Goal: Ask a question

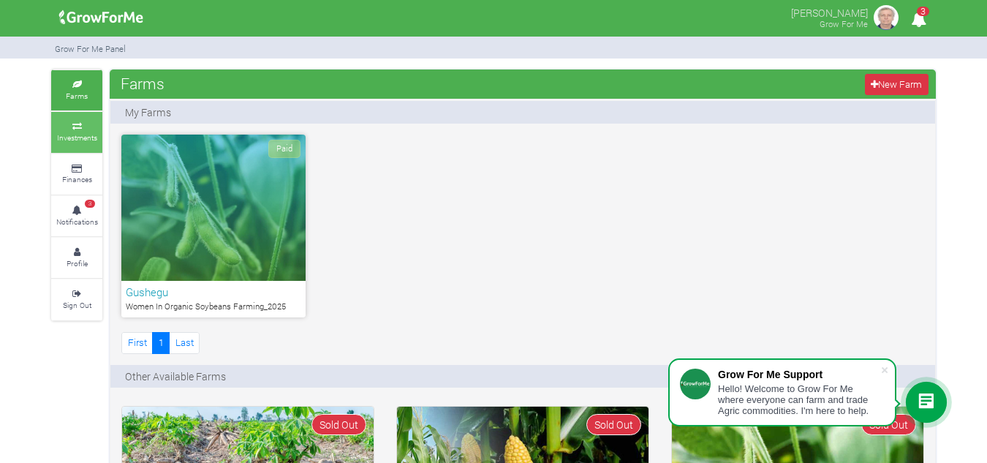
click at [88, 140] on small "Investments" at bounding box center [77, 137] width 40 height 10
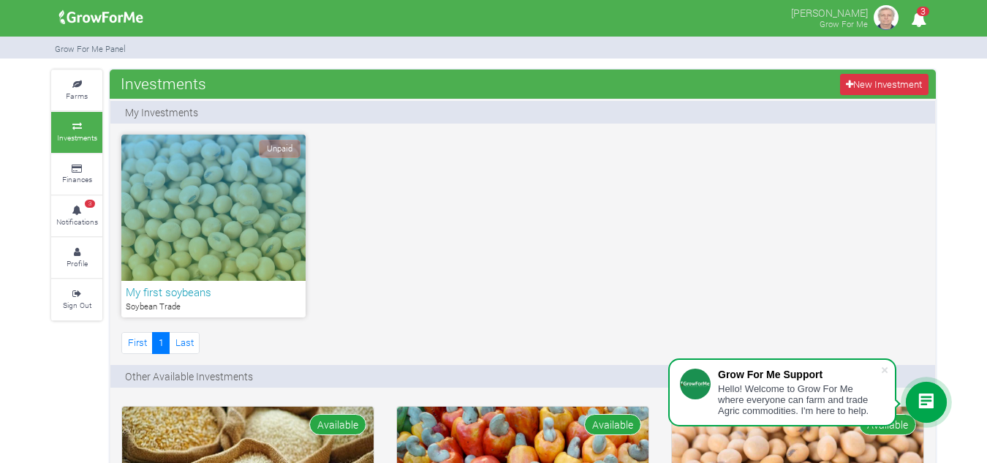
click at [229, 184] on div "Unpaid" at bounding box center [213, 208] width 184 height 146
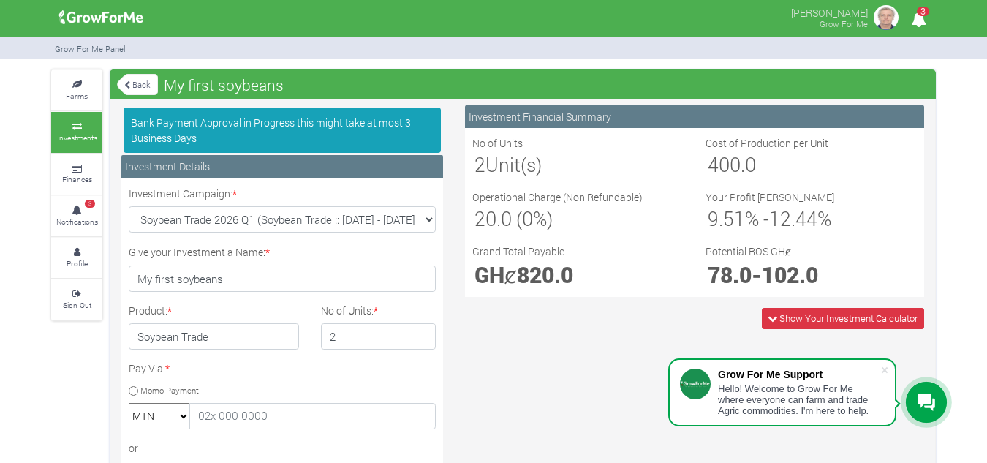
click at [874, 391] on div "Hello! Welcome to Grow For Me where everyone can farm and trade Agric commoditi…" at bounding box center [799, 399] width 162 height 33
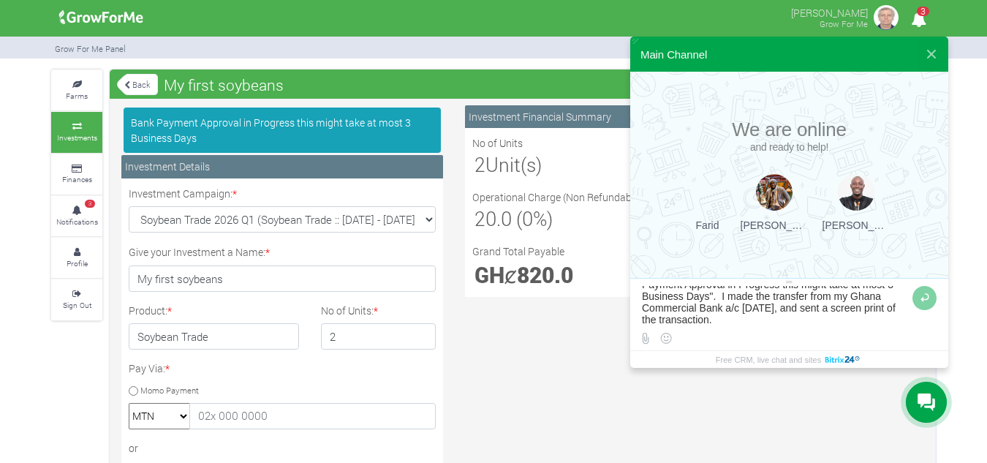
scroll to position [31, 0]
type textarea "My purchase of a soybean contract is reported as "Bank Payment Approval in Prog…"
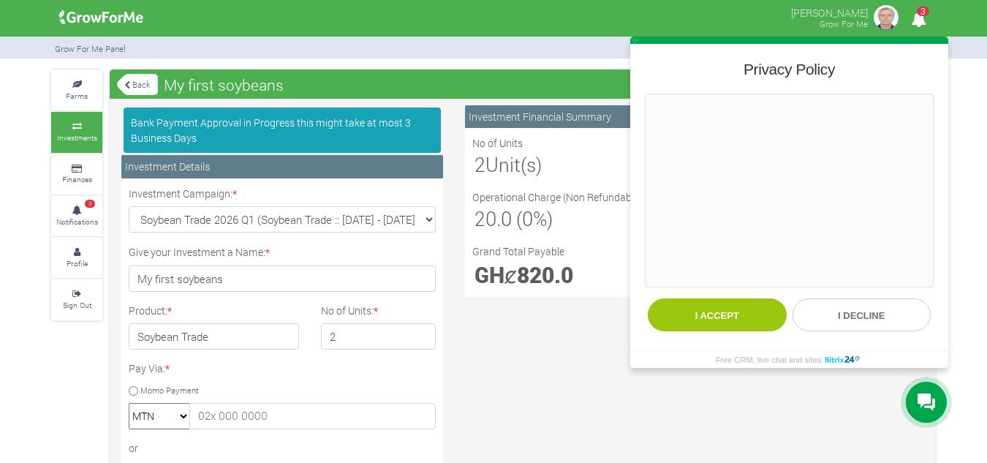
scroll to position [0, 0]
click at [749, 310] on button "I accept" at bounding box center [717, 314] width 139 height 33
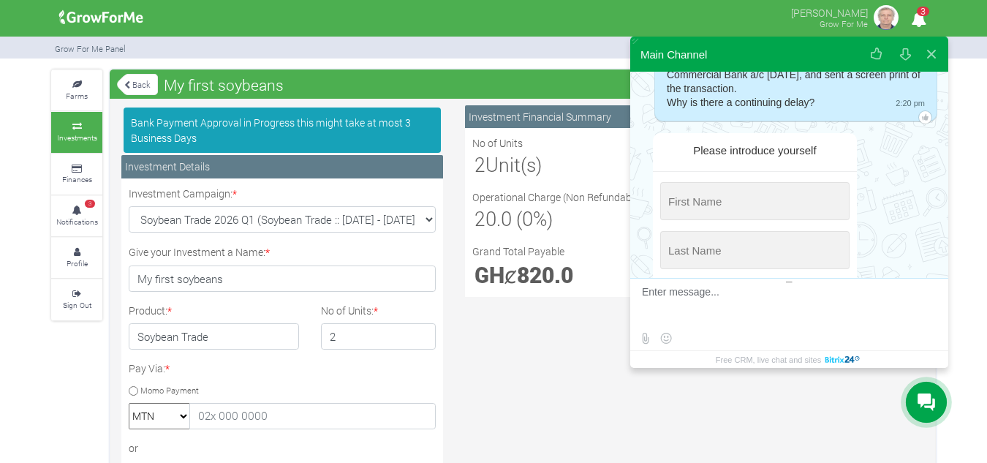
scroll to position [170, 0]
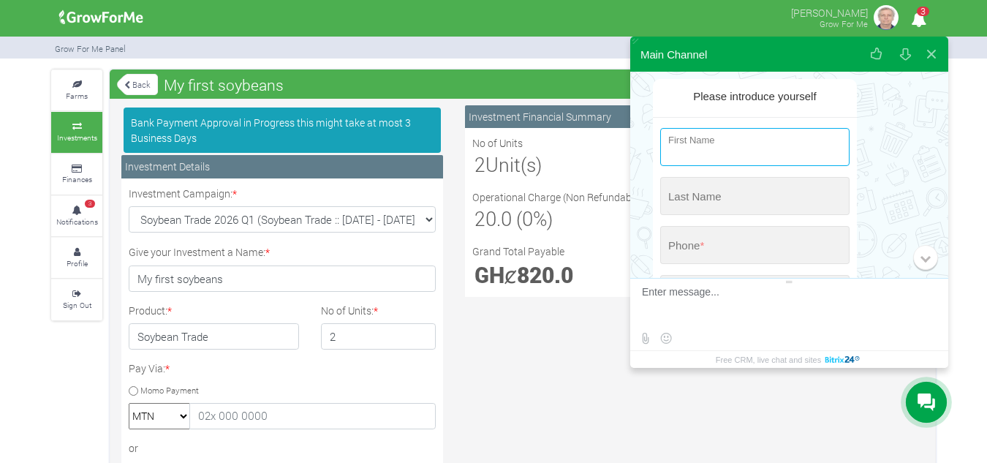
click at [694, 154] on input "string" at bounding box center [754, 147] width 189 height 38
type input "[PERSON_NAME]"
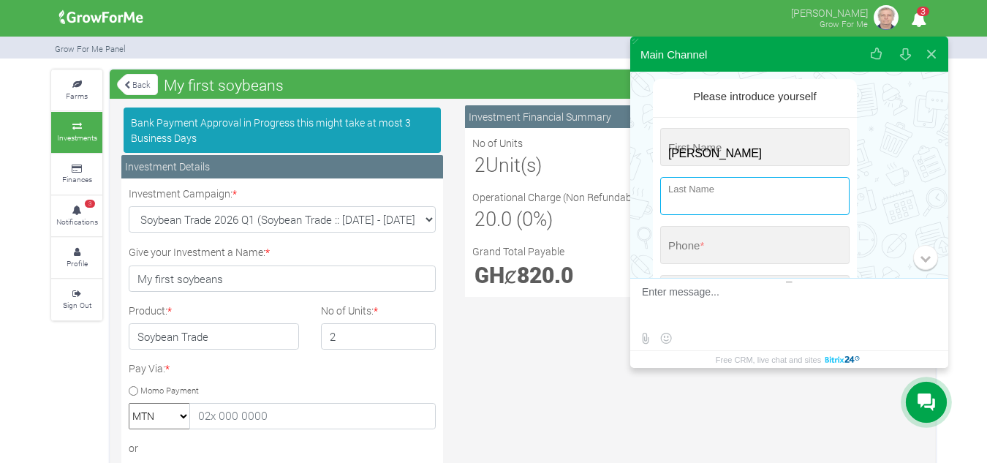
type input "[PERSON_NAME]"
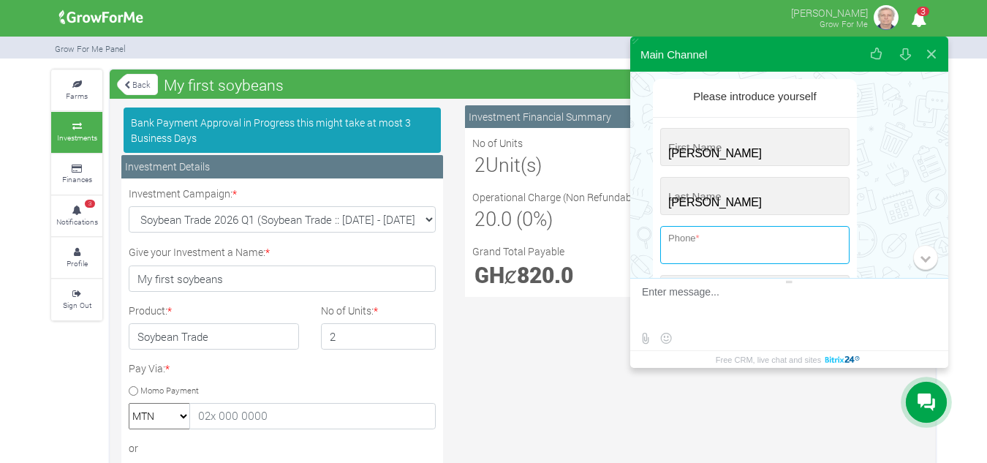
type input "[PHONE_NUMBER]"
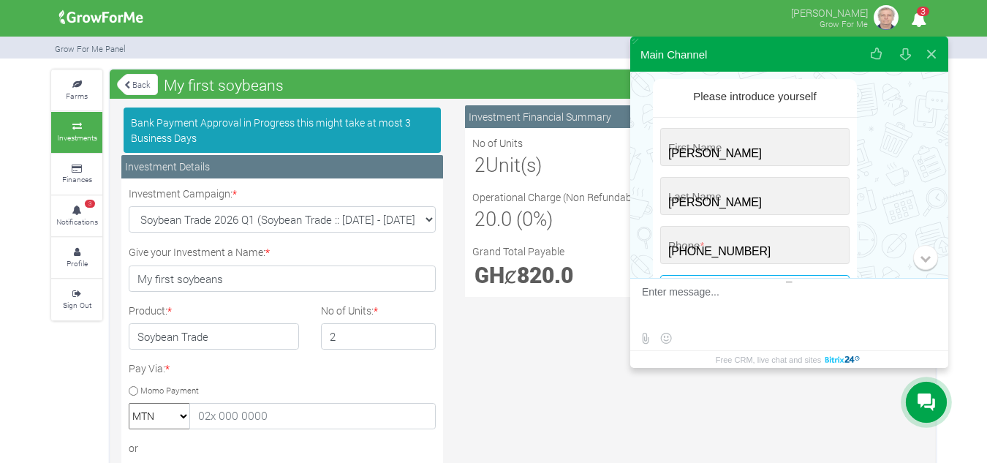
type input "[EMAIL_ADDRESS][DOMAIN_NAME]"
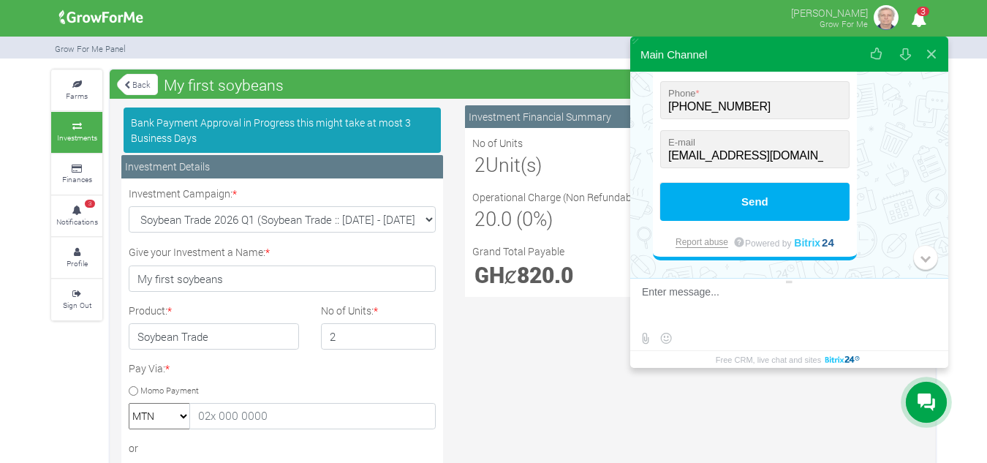
scroll to position [316, 0]
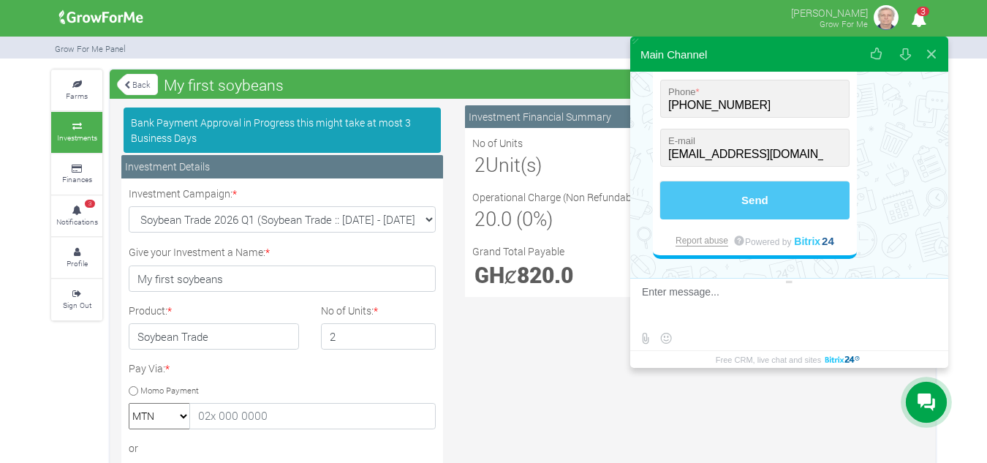
click at [762, 199] on button "Send" at bounding box center [754, 200] width 189 height 38
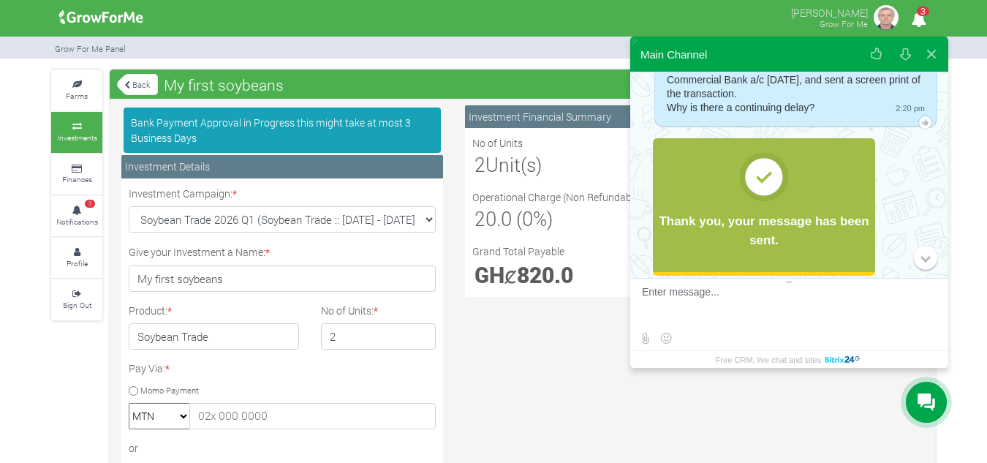
scroll to position [133, 0]
